Goal: Check status: Check status

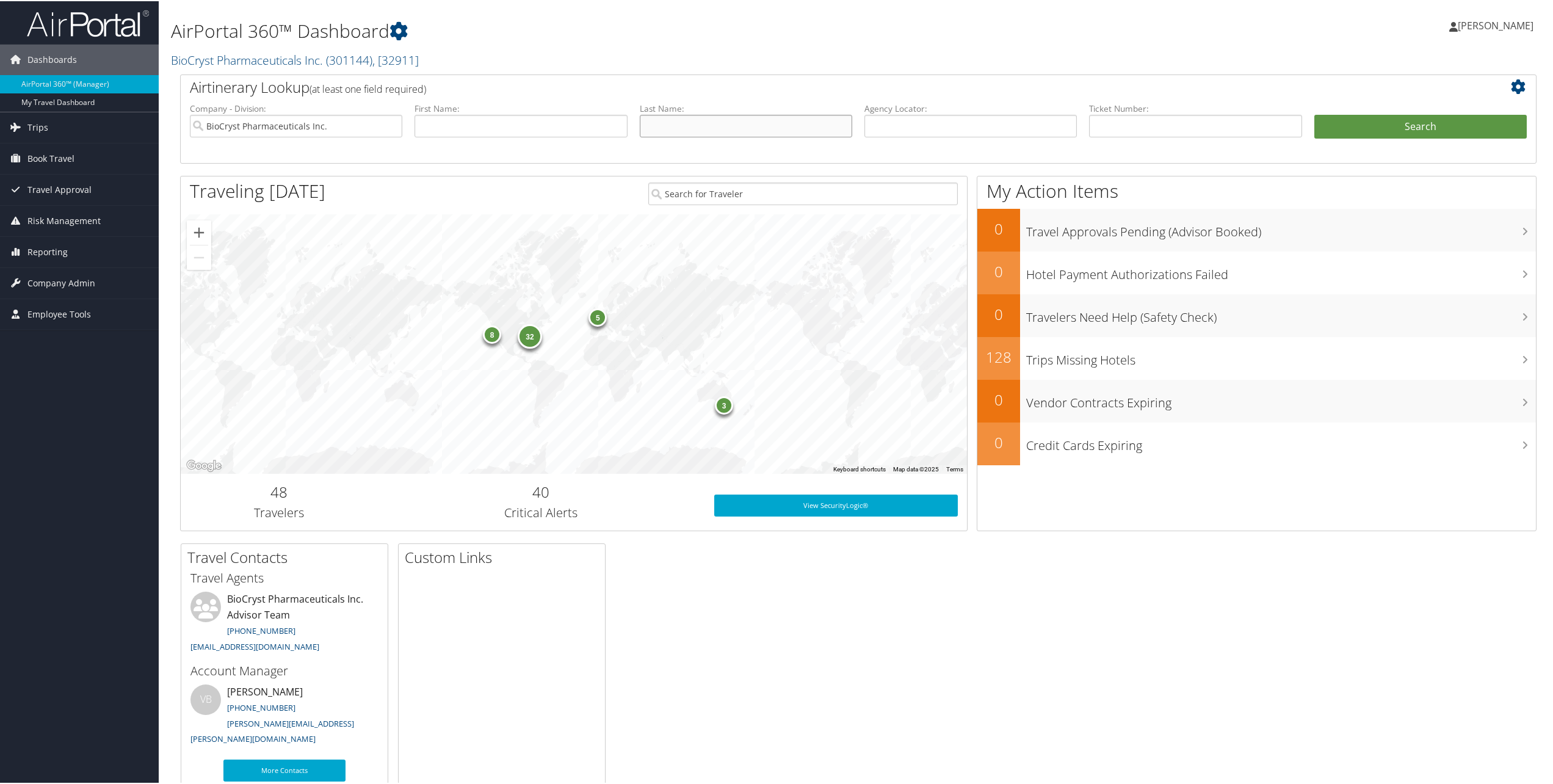
click at [723, 127] on input "text" at bounding box center [746, 125] width 213 height 23
type input "[PERSON_NAME]"
click at [1403, 128] on button "Search" at bounding box center [1420, 125] width 213 height 25
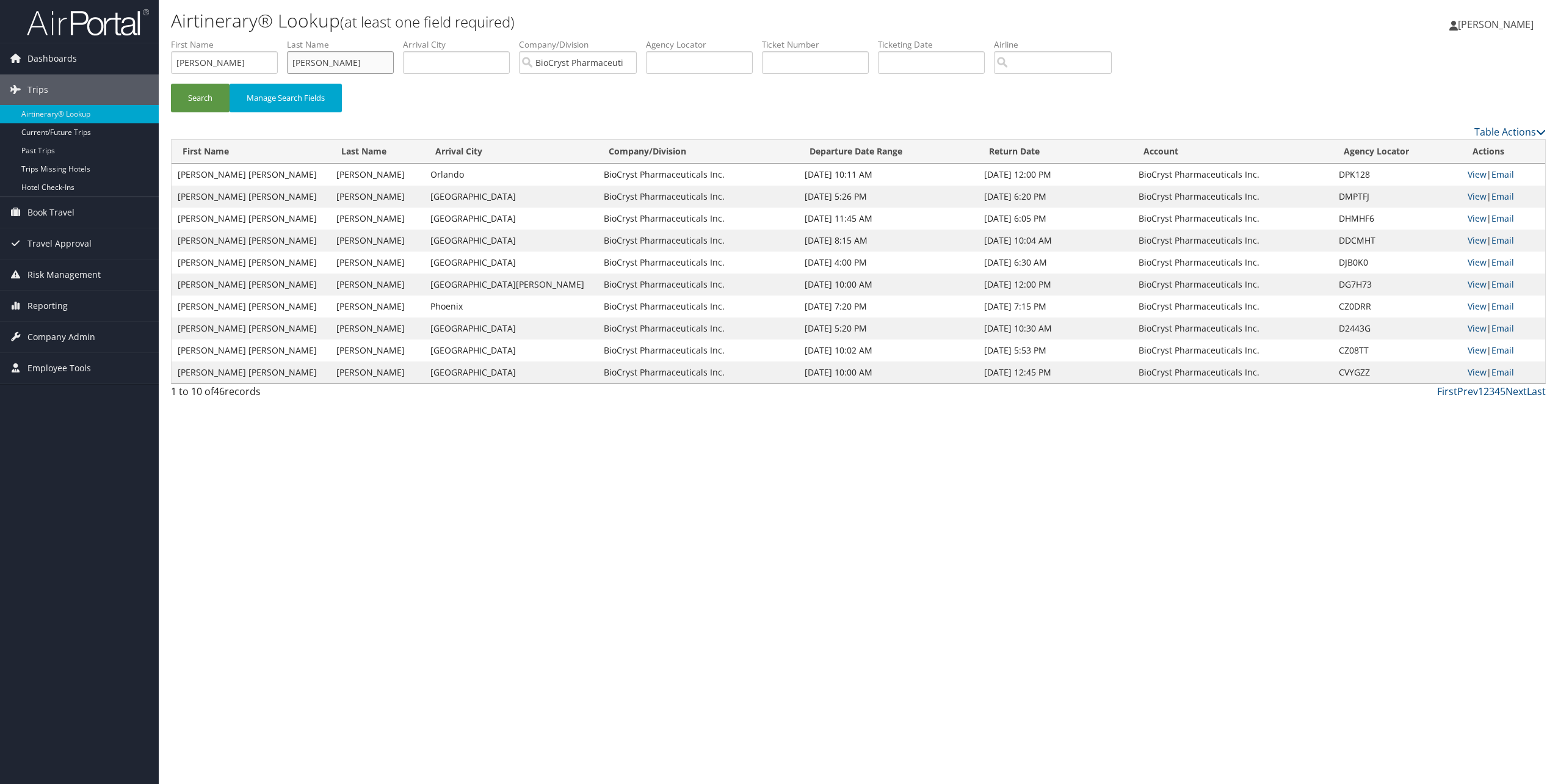
drag, startPoint x: 322, startPoint y: 59, endPoint x: 280, endPoint y: 56, distance: 42.1
click at [280, 39] on ul "First Name [PERSON_NAME] Last Name [PERSON_NAME] Departure City Arrival City Co…" at bounding box center [858, 39] width 1375 height 0
type input "[PERSON_NAME]"
drag, startPoint x: 223, startPoint y: 57, endPoint x: 157, endPoint y: 54, distance: 66.1
click at [161, 56] on div "Airtinerary® Lookup (at least one field required) [PERSON_NAME] [PERSON_NAME] M…" at bounding box center [858, 392] width 1399 height 784
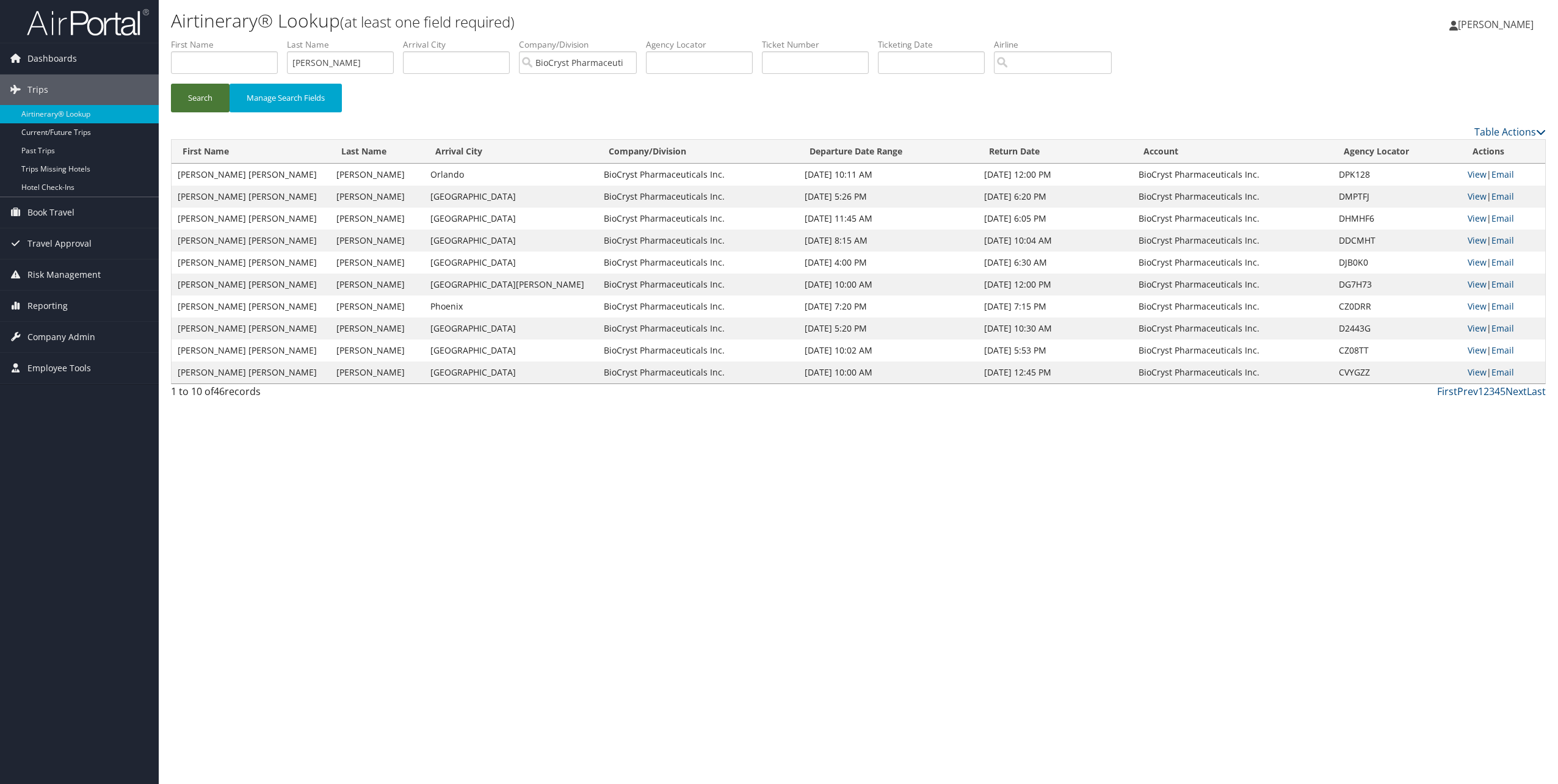
click at [199, 93] on button "Search" at bounding box center [200, 97] width 59 height 29
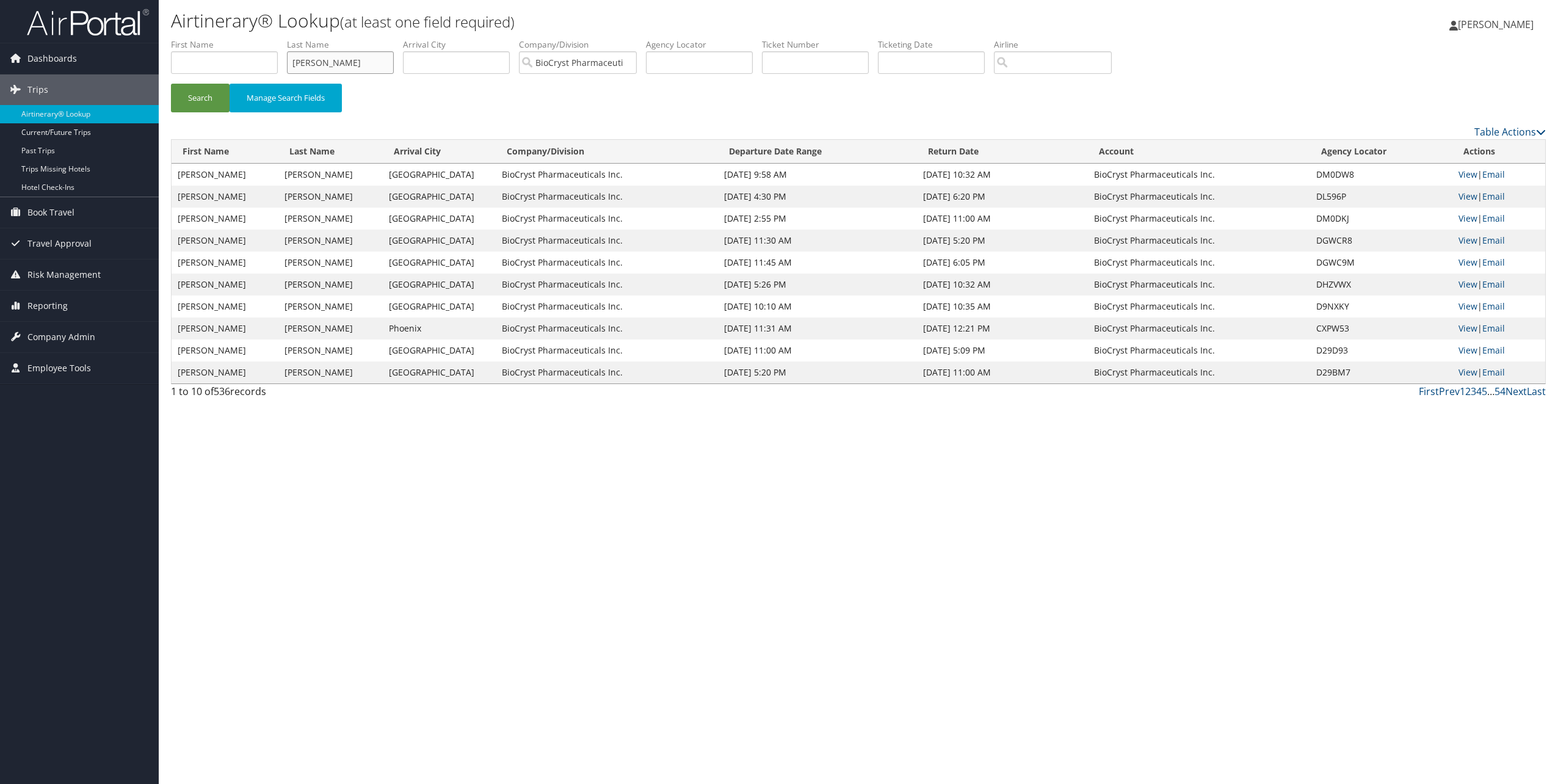
drag, startPoint x: 341, startPoint y: 64, endPoint x: 265, endPoint y: 54, distance: 76.7
click at [265, 39] on ul "First Name Last Name angelini Departure City Arrival City Company/Division BioC…" at bounding box center [858, 39] width 1375 height 0
type input "gayer"
click at [199, 100] on button "Search" at bounding box center [200, 97] width 59 height 29
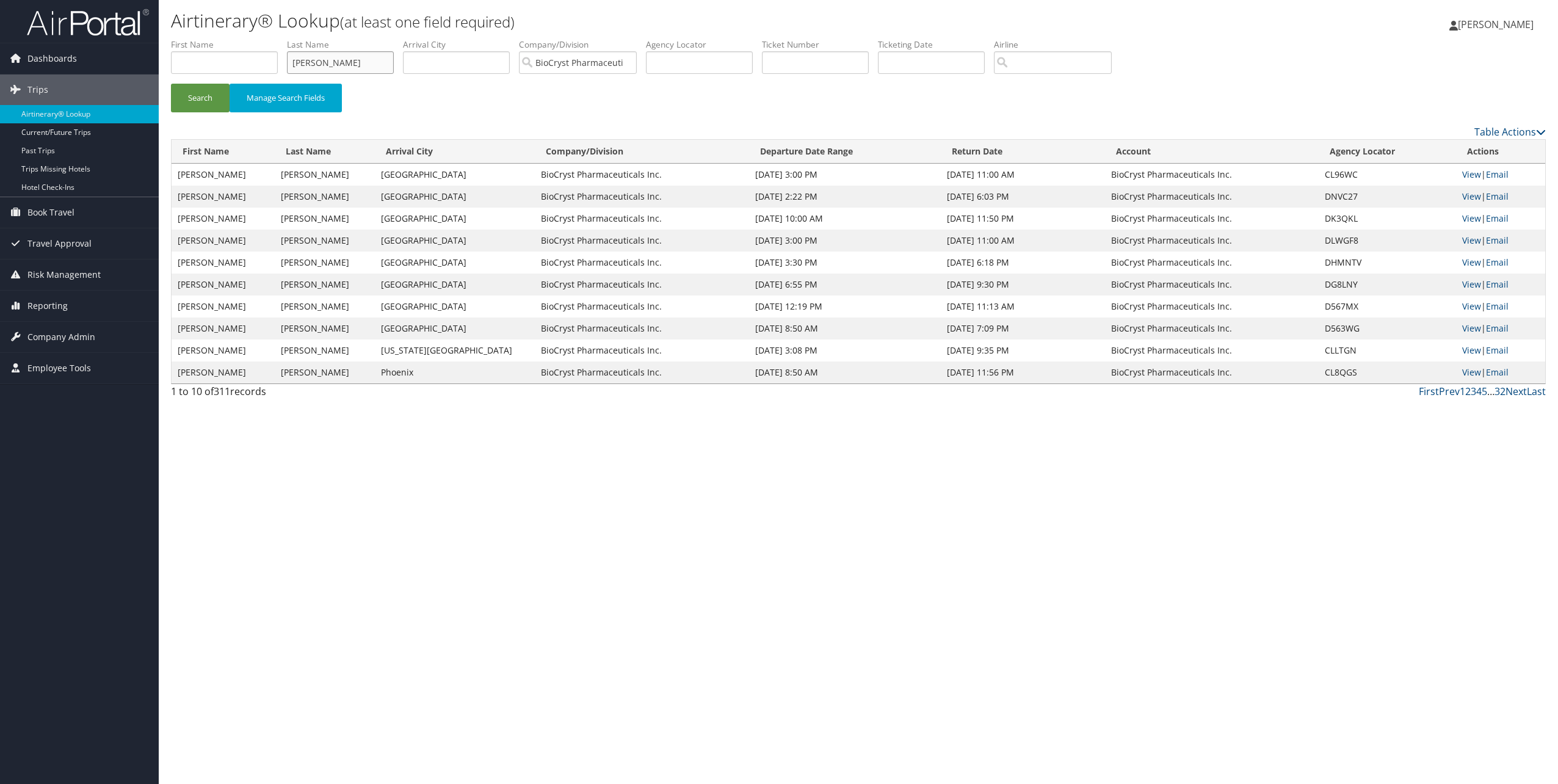
drag, startPoint x: 337, startPoint y: 64, endPoint x: 247, endPoint y: 42, distance: 92.6
click at [247, 39] on ul "First Name Last Name gayer Departure City Arrival City Company/Division BioCrys…" at bounding box center [858, 39] width 1375 height 0
type input "sheridan"
click at [187, 94] on button "Search" at bounding box center [200, 97] width 59 height 29
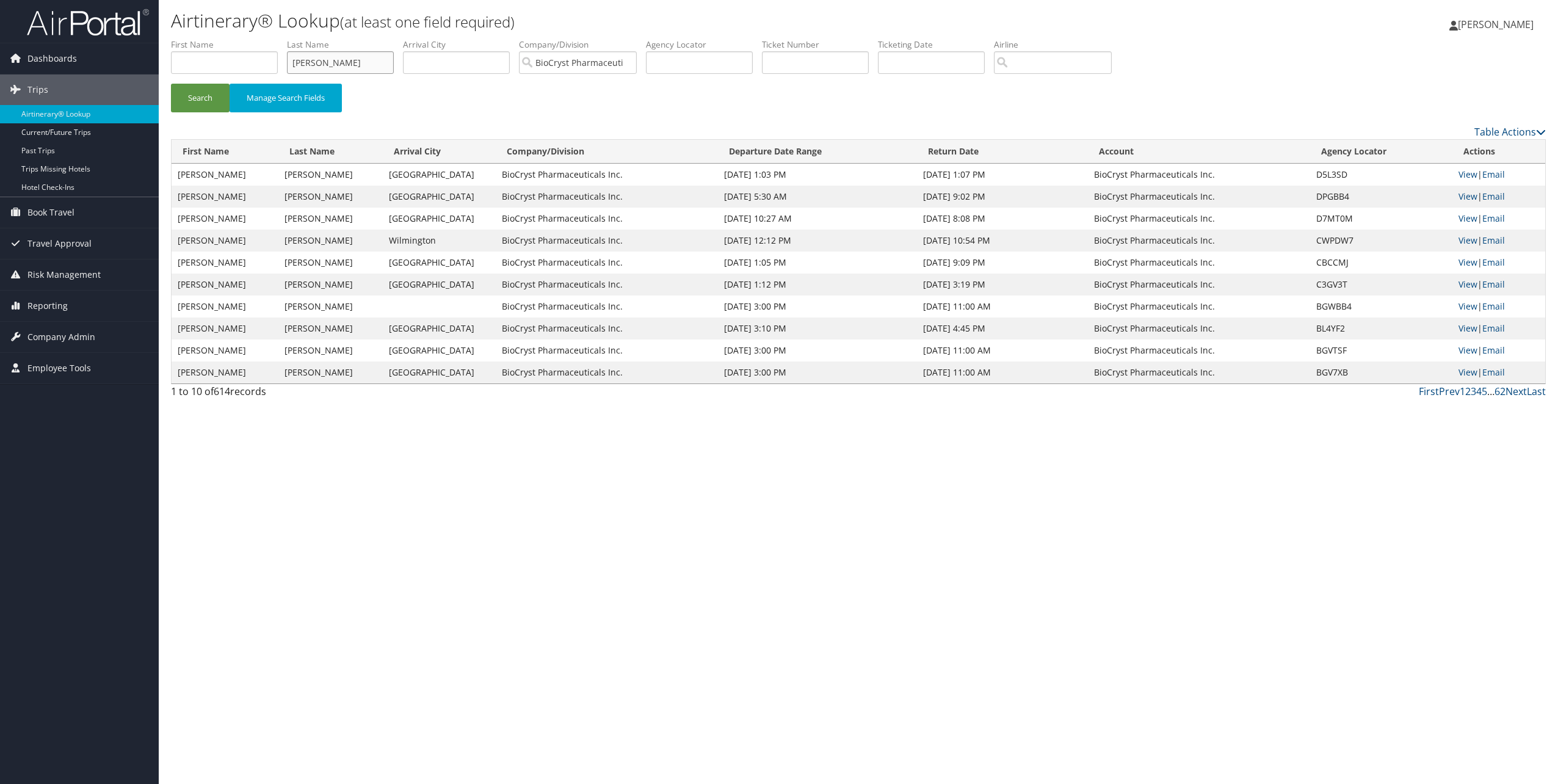
drag, startPoint x: 340, startPoint y: 61, endPoint x: 275, endPoint y: 61, distance: 65.0
click at [275, 39] on ul "First Name Last Name sheridan Departure City Arrival City Company/Division BioC…" at bounding box center [858, 39] width 1375 height 0
type input "countryman"
click at [203, 97] on button "Search" at bounding box center [200, 97] width 59 height 29
drag, startPoint x: 344, startPoint y: 62, endPoint x: 267, endPoint y: 63, distance: 77.0
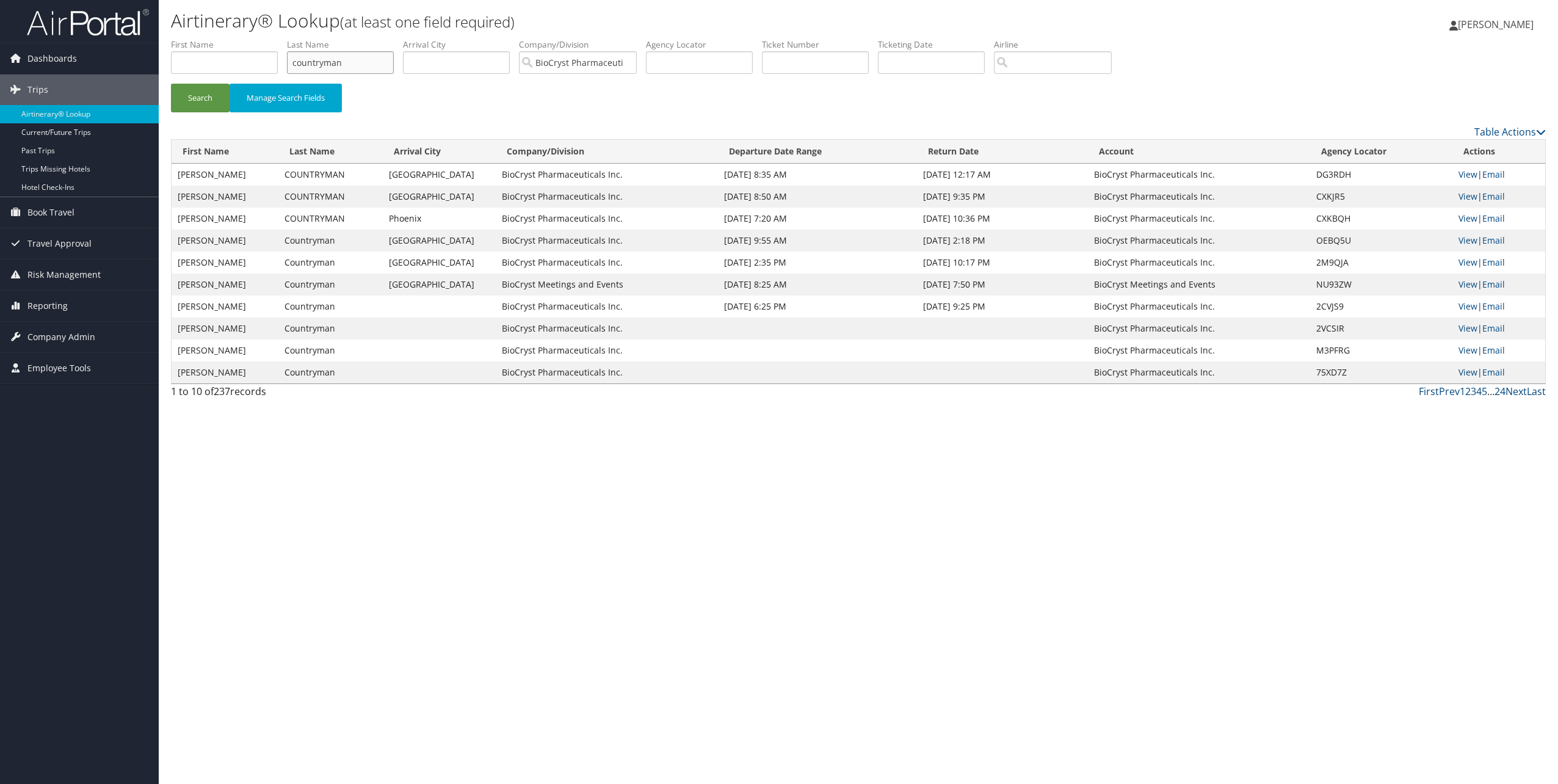
click at [271, 39] on ul "First Name Last Name countryman Departure City Arrival City Company/Division Bi…" at bounding box center [858, 39] width 1375 height 0
type input "barsky"
click at [171, 83] on button "Search" at bounding box center [200, 97] width 59 height 29
drag, startPoint x: 325, startPoint y: 63, endPoint x: 233, endPoint y: 60, distance: 92.0
click at [233, 39] on ul "First Name Last Name barsky Departure City Arrival City Company/Division BioCry…" at bounding box center [858, 39] width 1375 height 0
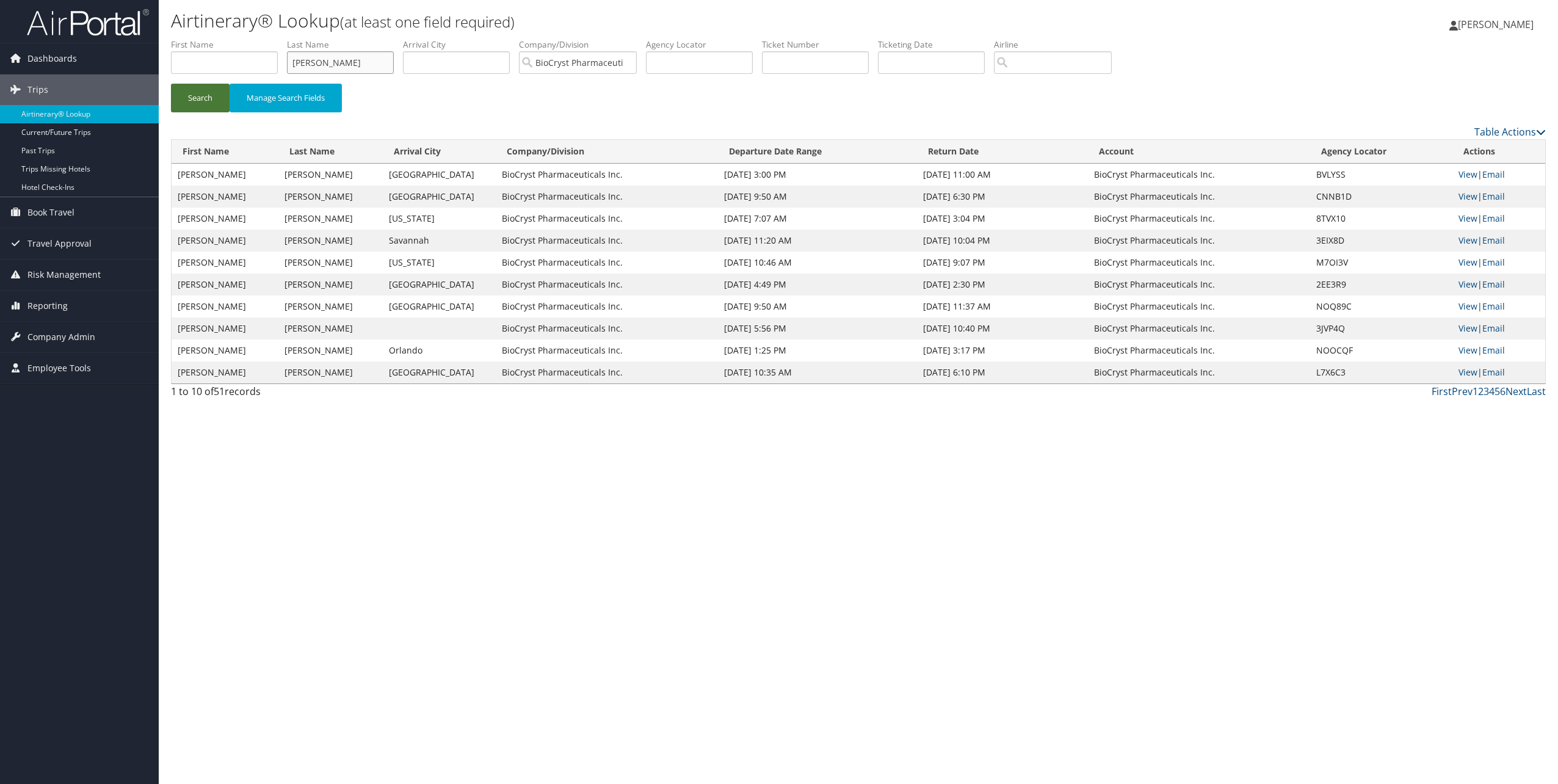
type input "barnes"
click at [195, 111] on button "Search" at bounding box center [200, 97] width 59 height 29
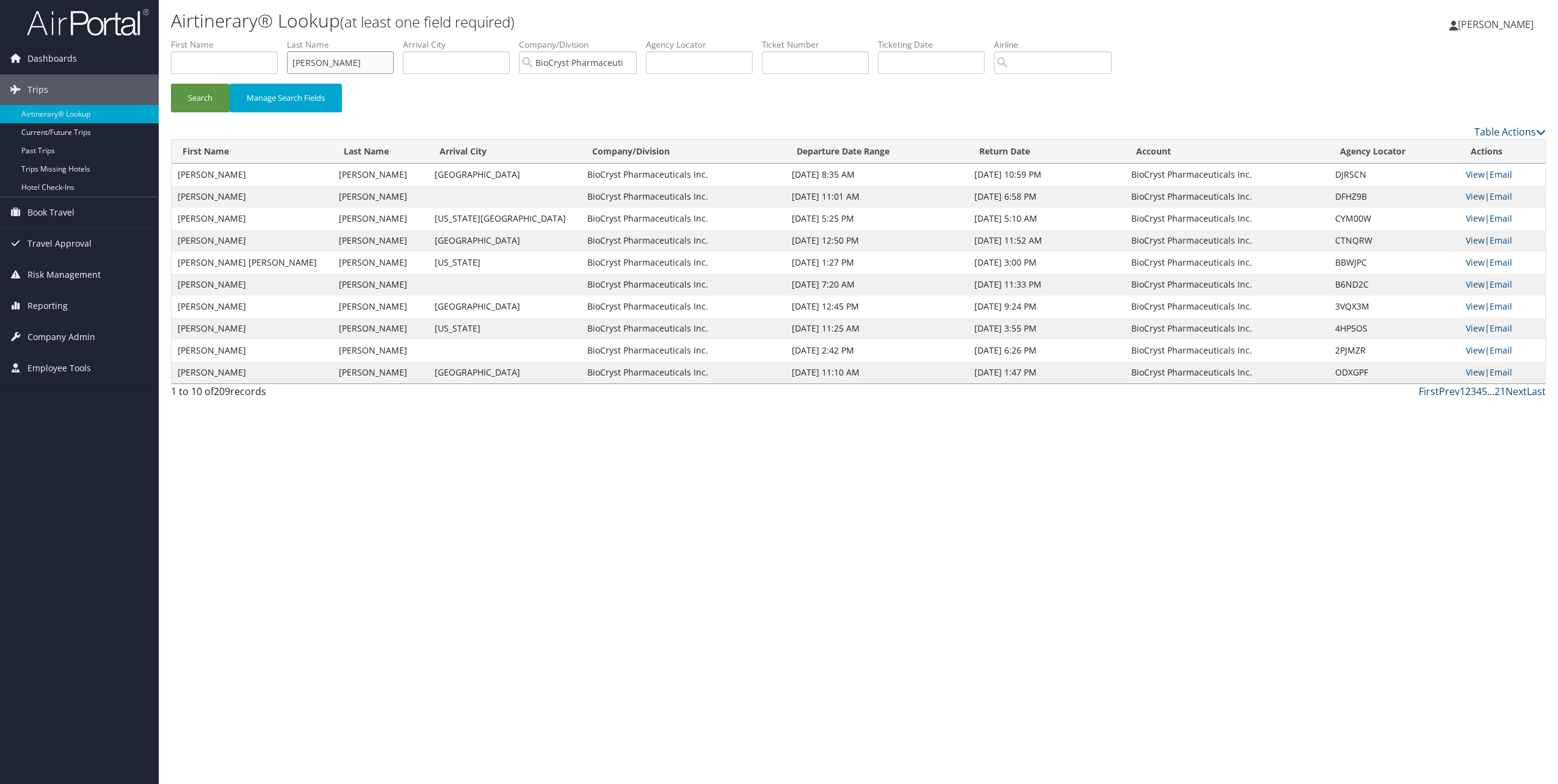
drag, startPoint x: 328, startPoint y: 61, endPoint x: 277, endPoint y: 56, distance: 51.2
click at [277, 39] on ul "First Name Last Name barnes Departure City Arrival City Company/Division BioCry…" at bounding box center [858, 39] width 1375 height 0
click at [251, 61] on input "text" at bounding box center [224, 63] width 107 height 23
type input "babr"
click at [213, 97] on button "Search" at bounding box center [200, 97] width 59 height 29
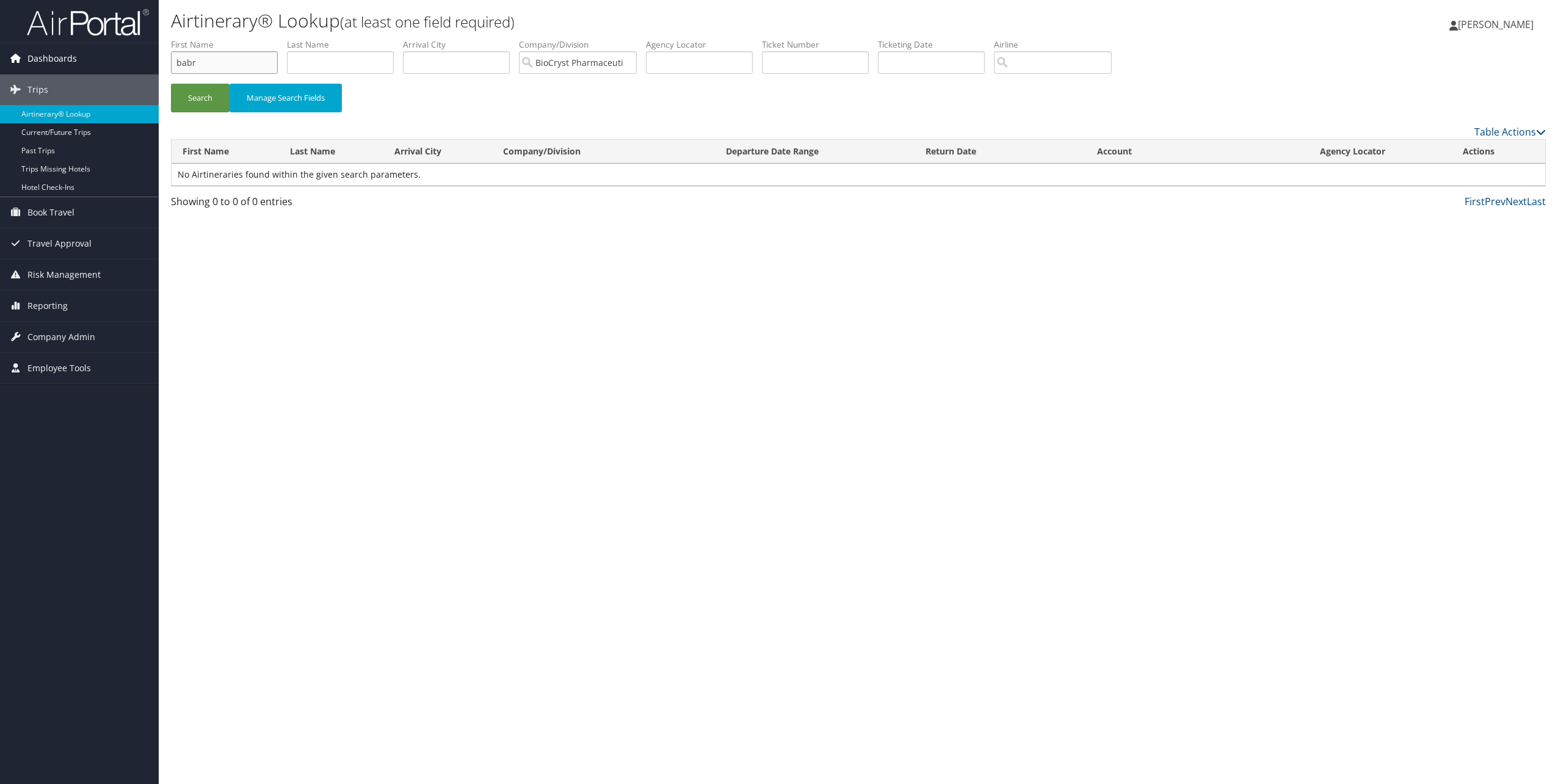
drag, startPoint x: 208, startPoint y: 61, endPoint x: 135, endPoint y: 61, distance: 73.0
click at [135, 61] on div "Dashboards AirPortal 360™ (Manager) My Travel Dashboard Trips Airtinerary® Look…" at bounding box center [779, 392] width 1558 height 784
click at [353, 63] on input "text" at bounding box center [340, 63] width 107 height 23
click at [208, 105] on button "Search" at bounding box center [200, 97] width 59 height 29
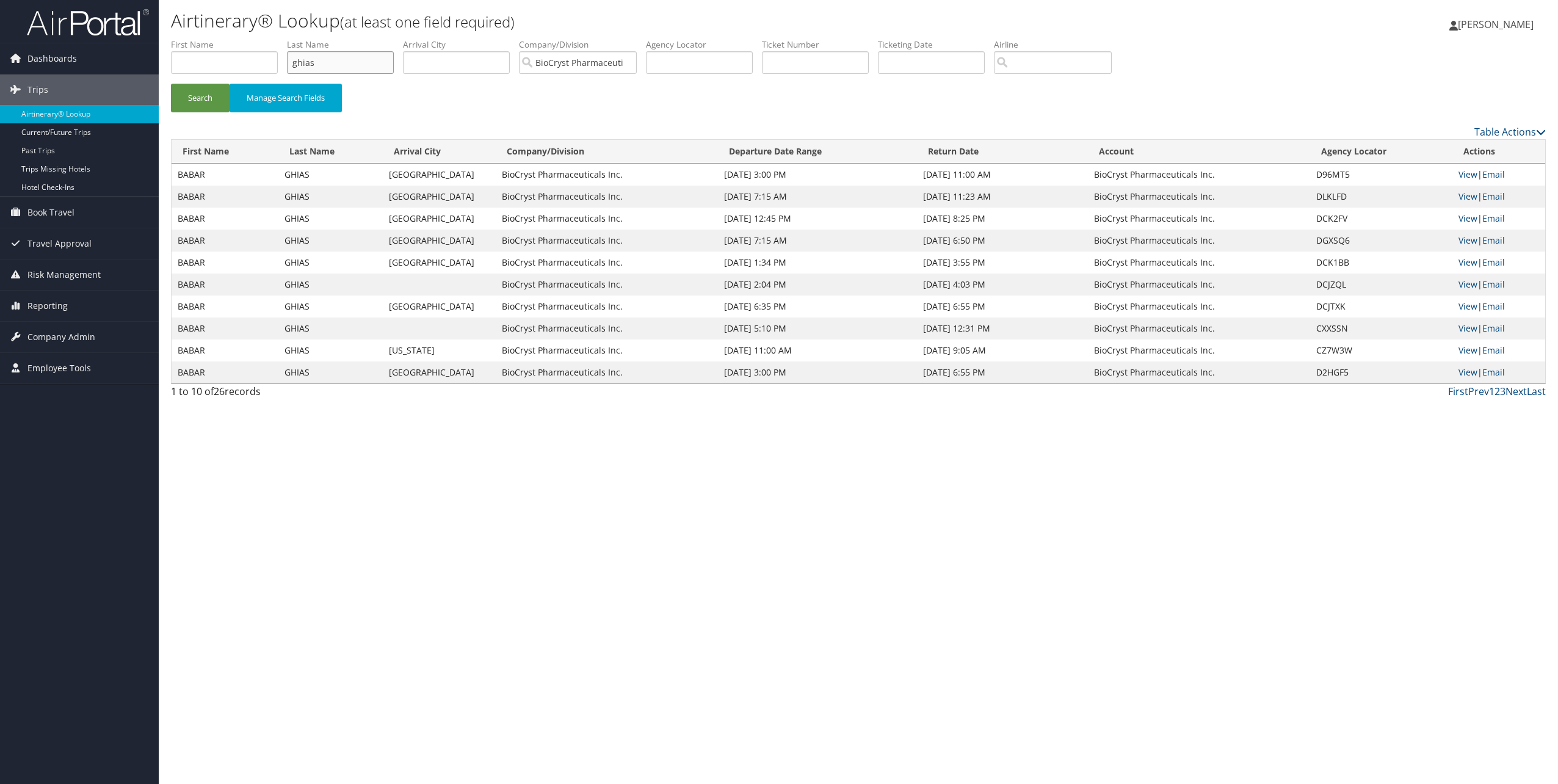
drag, startPoint x: 317, startPoint y: 61, endPoint x: 275, endPoint y: 59, distance: 42.0
click at [275, 39] on ul "First Name Last Name ghias Departure City Arrival City Company/Division BioCrys…" at bounding box center [858, 39] width 1375 height 0
click at [185, 94] on button "Search" at bounding box center [200, 97] width 59 height 29
drag, startPoint x: 349, startPoint y: 64, endPoint x: 241, endPoint y: 57, distance: 108.2
click at [241, 39] on ul "First Name Last Name stonehouse Departure City Arrival City Company/Division Bi…" at bounding box center [858, 39] width 1375 height 0
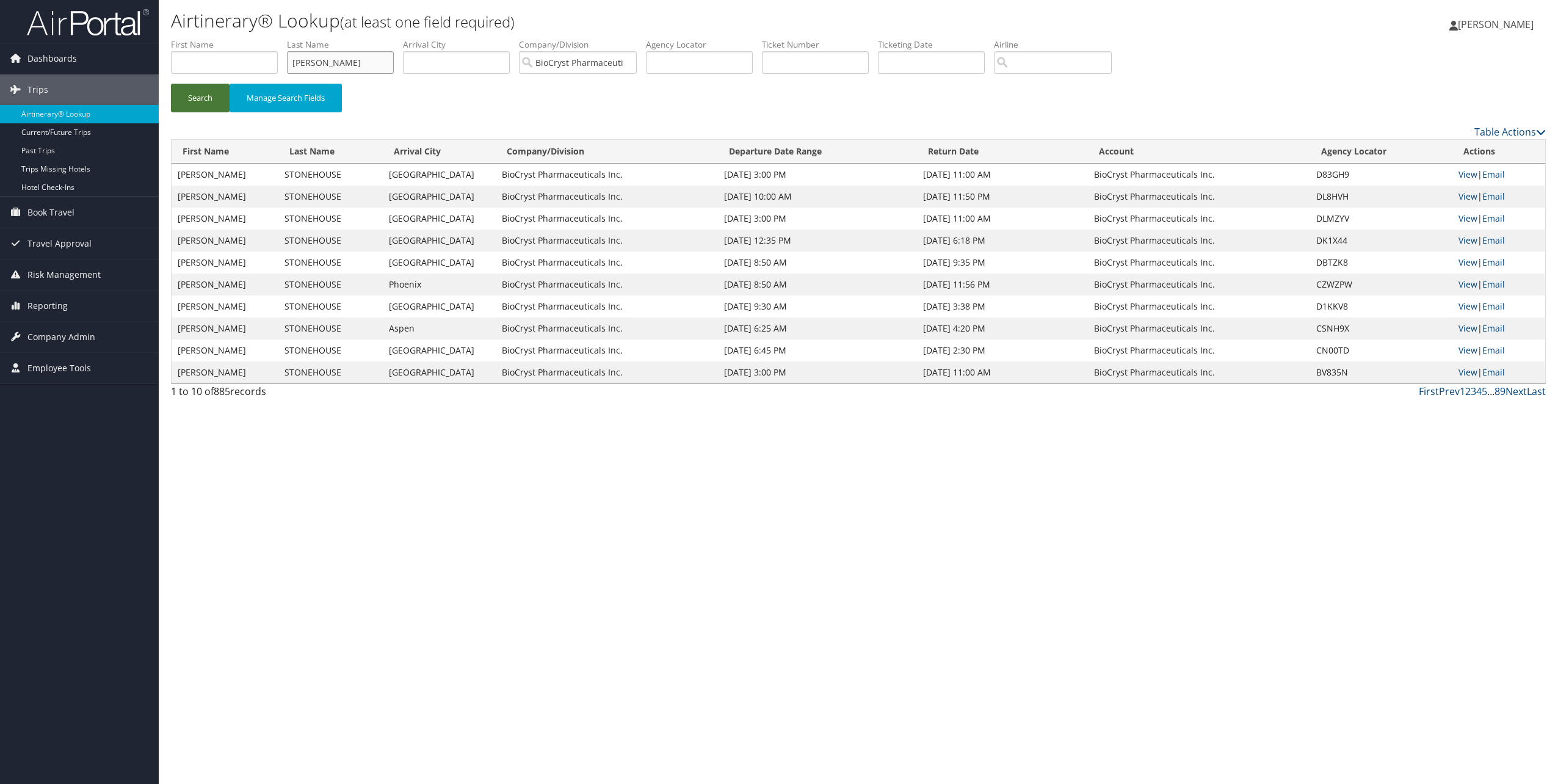
type input "mello"
click at [203, 98] on button "Search" at bounding box center [200, 97] width 59 height 29
drag, startPoint x: 319, startPoint y: 61, endPoint x: 286, endPoint y: 52, distance: 34.2
click at [286, 39] on ul "First Name Last Name mello Departure City Arrival City Company/Division BioCrys…" at bounding box center [858, 39] width 1375 height 0
type input "mcdonald"
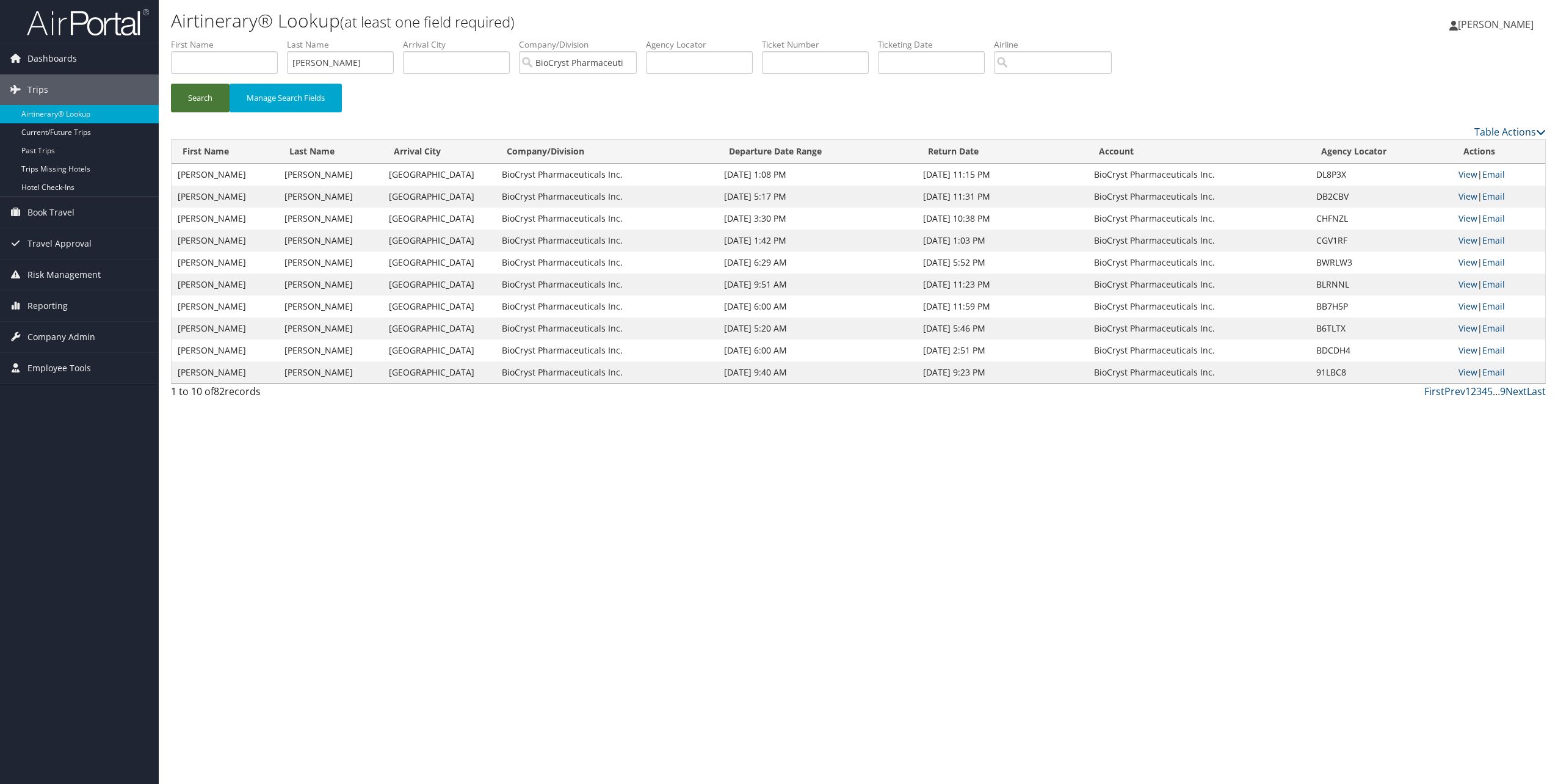
click at [181, 97] on button "Search" at bounding box center [200, 97] width 59 height 29
drag, startPoint x: 43, startPoint y: 85, endPoint x: 149, endPoint y: 75, distance: 106.5
click at [43, 85] on span "Trips" at bounding box center [37, 90] width 21 height 31
